Goal: Information Seeking & Learning: Learn about a topic

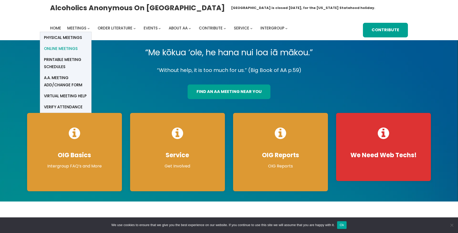
click at [68, 48] on span "Online Meetings" at bounding box center [61, 48] width 34 height 7
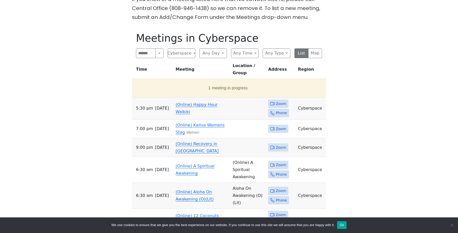
scroll to position [180, 0]
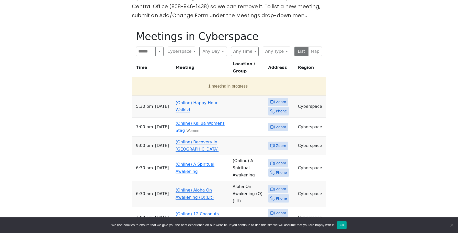
click at [194, 100] on link "(Online) Happy Hour Waikiki" at bounding box center [197, 106] width 42 height 12
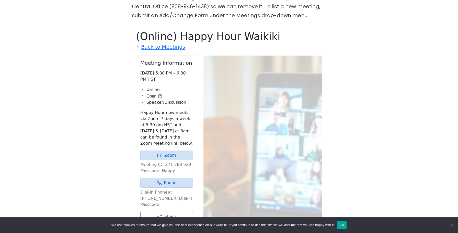
scroll to position [206, 0]
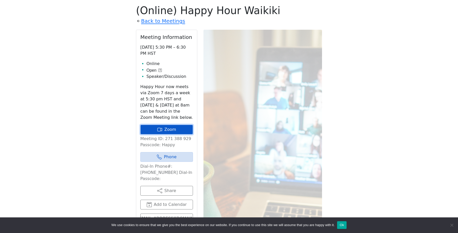
click at [164, 127] on link "Zoom" at bounding box center [166, 129] width 53 height 10
